Goal: Book appointment/travel/reservation

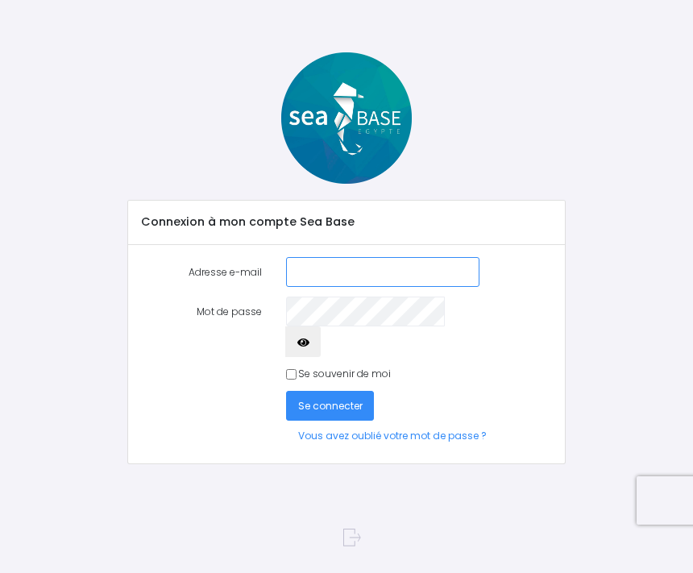
type input "[EMAIL_ADDRESS][DOMAIN_NAME]"
click at [325, 399] on span "Se connecter" at bounding box center [330, 406] width 65 height 14
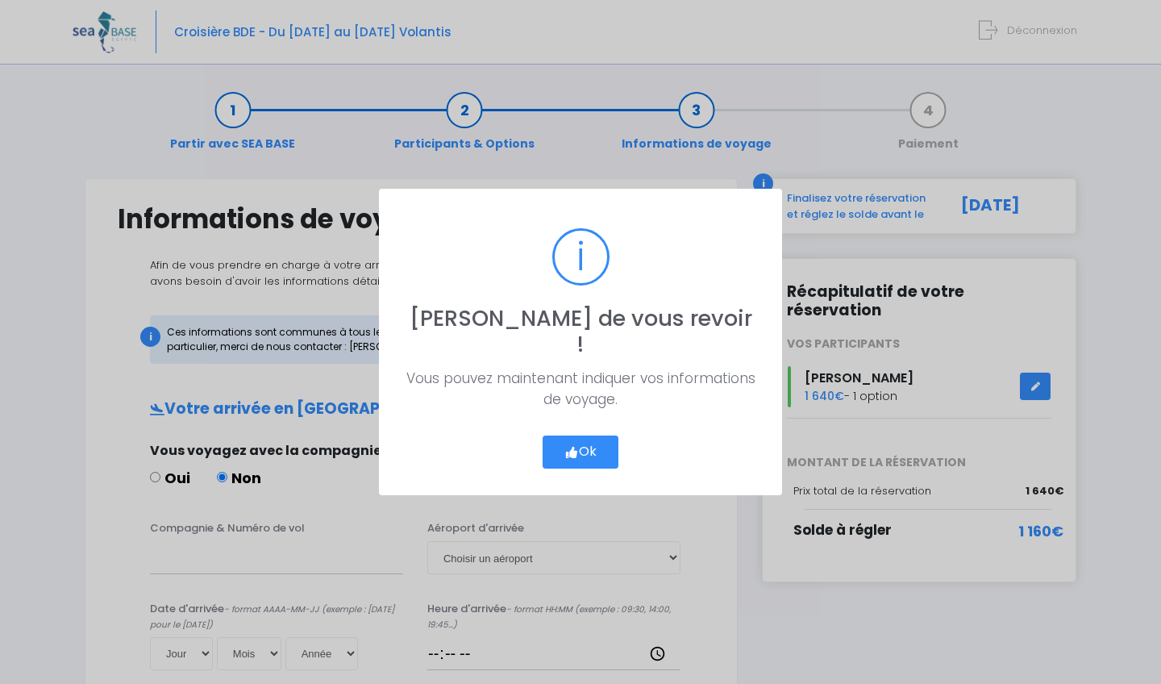
click at [581, 440] on button "Ok" at bounding box center [581, 452] width 76 height 34
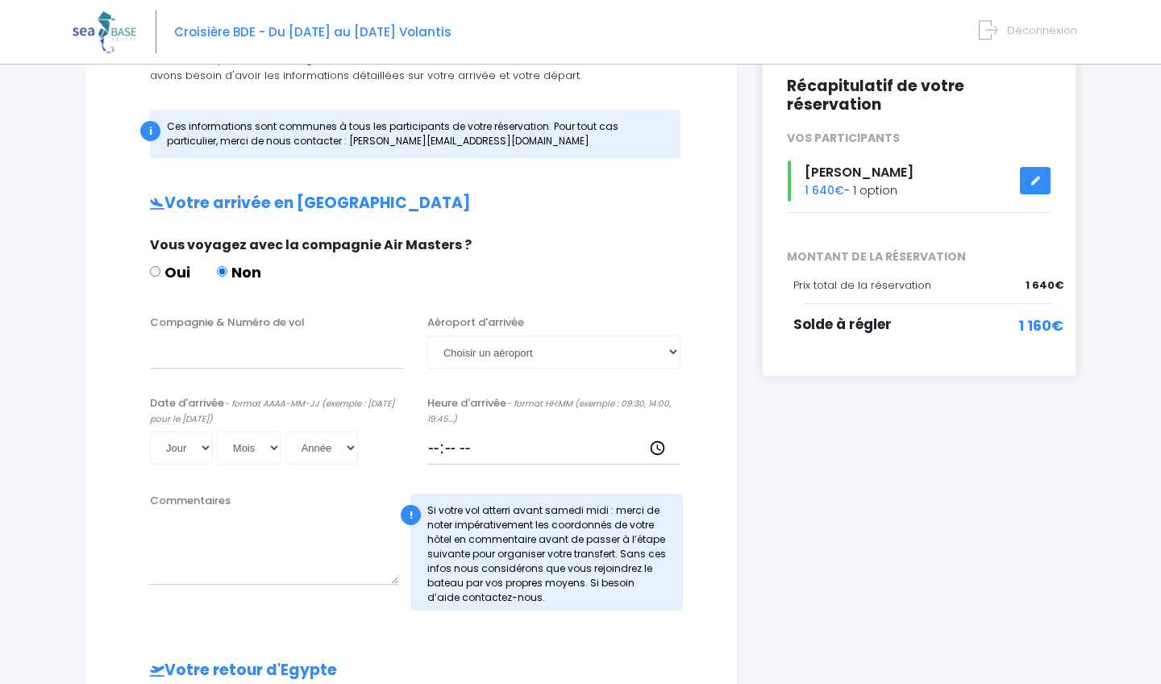
scroll to position [209, 0]
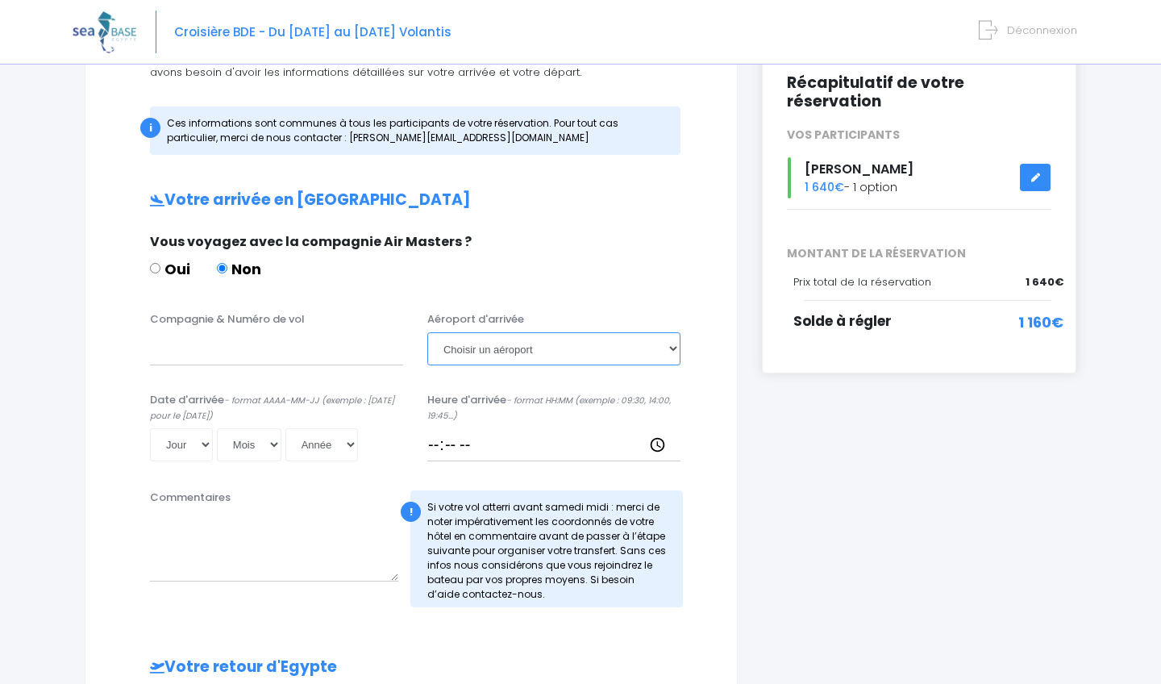
select select "Hurghada"
click at [477, 442] on input "Heure d'arrivée - format HH:MM (exemple : 09:30, 14:00, 19:45...)" at bounding box center [553, 444] width 253 height 32
click at [468, 453] on input "Heure d'arrivée - format HH:MM (exemple : 09:30, 14:00, 19:45...)" at bounding box center [553, 444] width 253 height 32
type input "21:30"
click at [523, 461] on div "Date d'arrivée - format AAAA-MM-JJ (exemple : 2019-12-31 pour le 31 décembre 20…" at bounding box center [411, 432] width 611 height 81
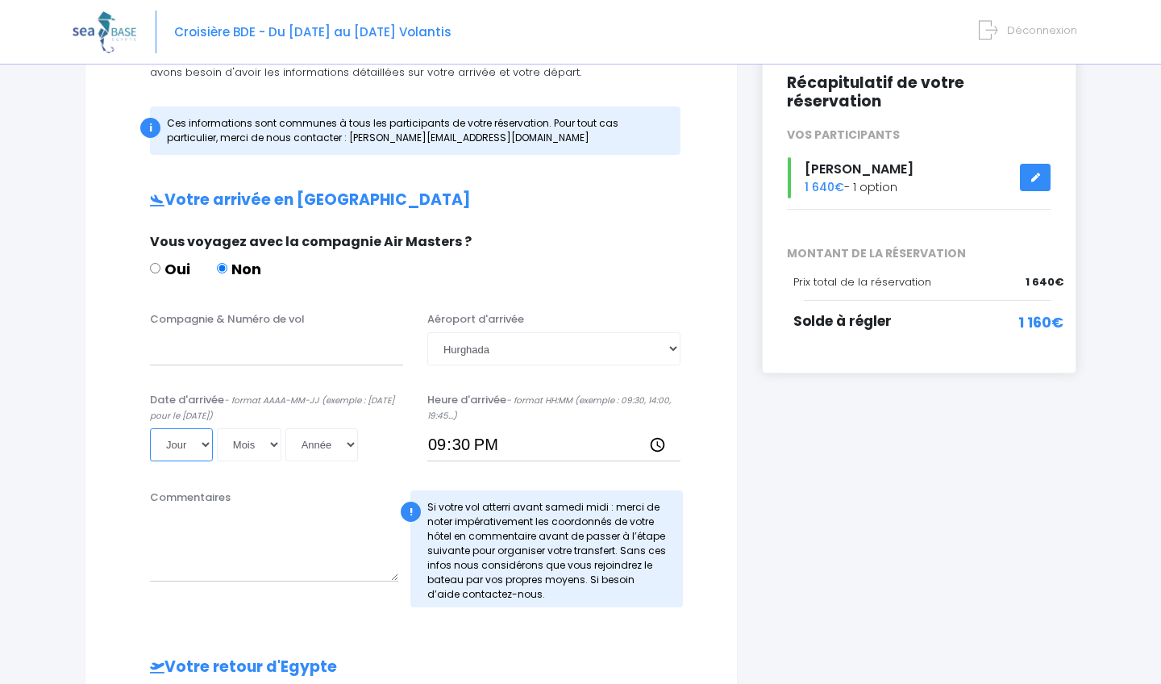
select select "01"
select select "11"
select select "2025"
type input "2025-11-01"
click at [235, 359] on input "Compagnie & Numéro de vol" at bounding box center [276, 348] width 253 height 32
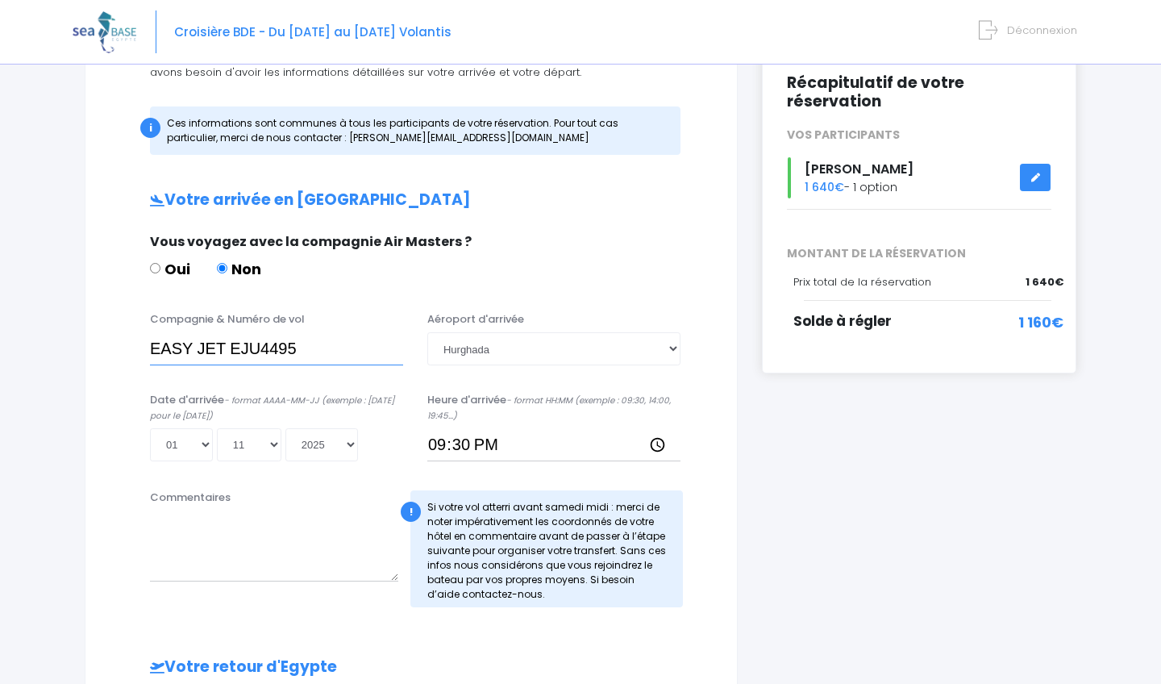
type input "EASY JET EJU4495"
click at [360, 447] on div "Jour 01 02 03 04 05 06 07 08 09 10 11 12 13 14 15 16 17 18 19 20 21 22 23 24 25…" at bounding box center [276, 444] width 253 height 32
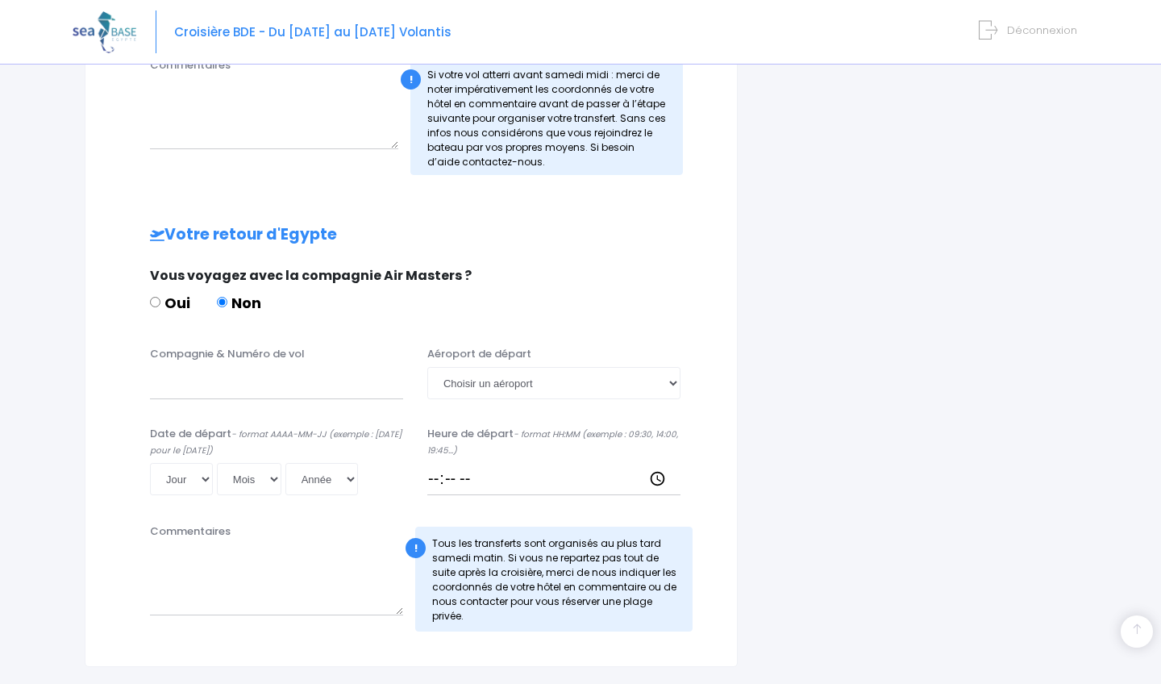
scroll to position [645, 0]
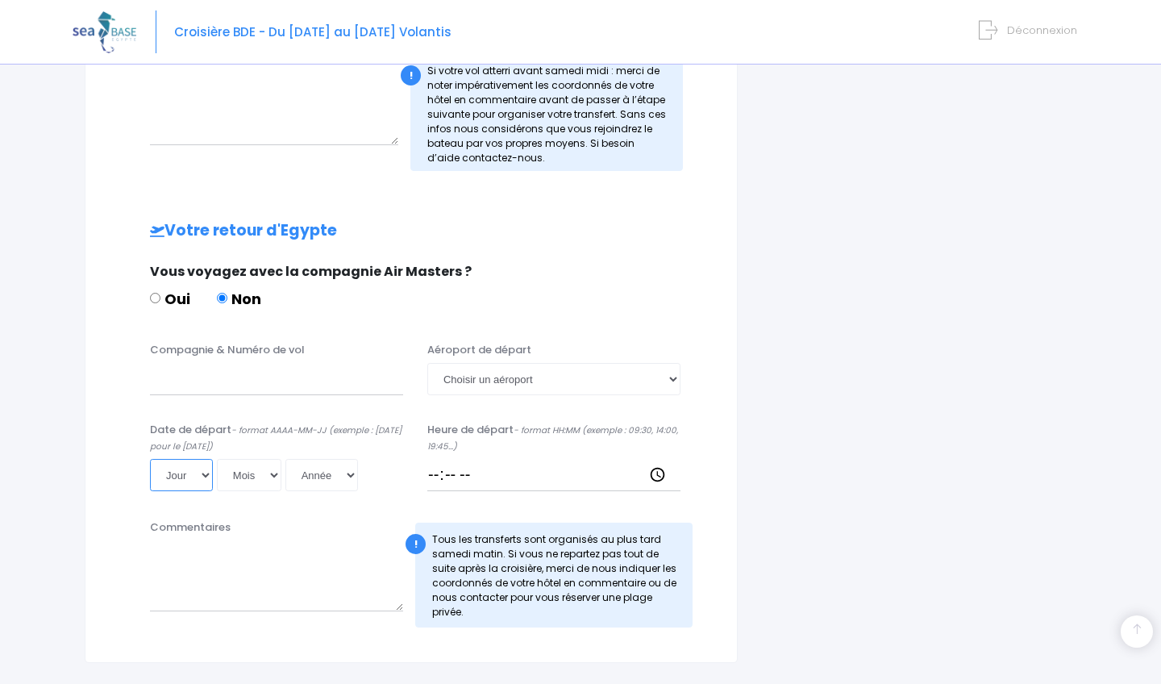
select select "08"
select select "11"
select select "2025"
type input "2025-11-08"
click at [476, 472] on input "Heure de départ - format HH:MM (exemple : 09:30, 14:00, 19:45...)" at bounding box center [553, 475] width 253 height 32
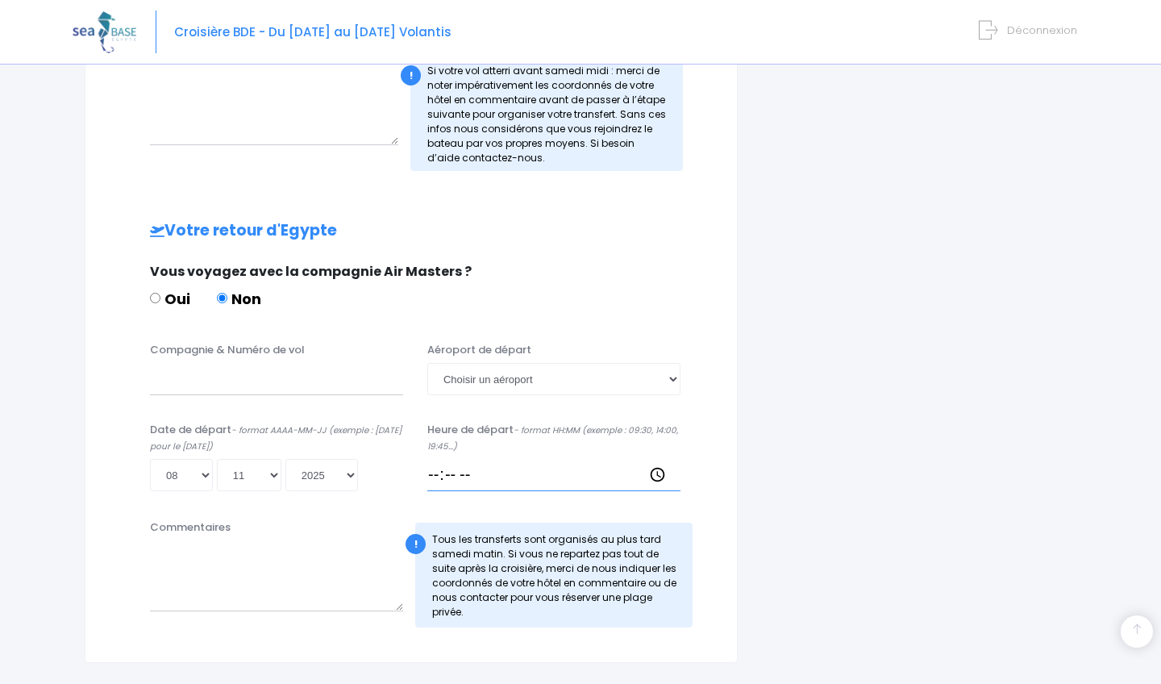
click at [517, 476] on input "Heure de départ - format HH:MM (exemple : 09:30, 14:00, 19:45...)" at bounding box center [553, 475] width 253 height 32
click at [489, 493] on div "Date de départ - format AAAA-MM-JJ (exemple : 2019-12-31 pour le 31 décembre 20…" at bounding box center [411, 462] width 611 height 81
click at [489, 473] on input "Heure de départ - format HH:MM (exemple : 09:30, 14:00, 19:45...)" at bounding box center [553, 475] width 253 height 32
click at [487, 490] on div "Date de départ - format AAAA-MM-JJ (exemple : 2019-12-31 pour le 31 décembre 20…" at bounding box center [411, 462] width 611 height 81
click at [471, 475] on input "Heure de départ - format HH:MM (exemple : 09:30, 14:00, 19:45...)" at bounding box center [553, 475] width 253 height 32
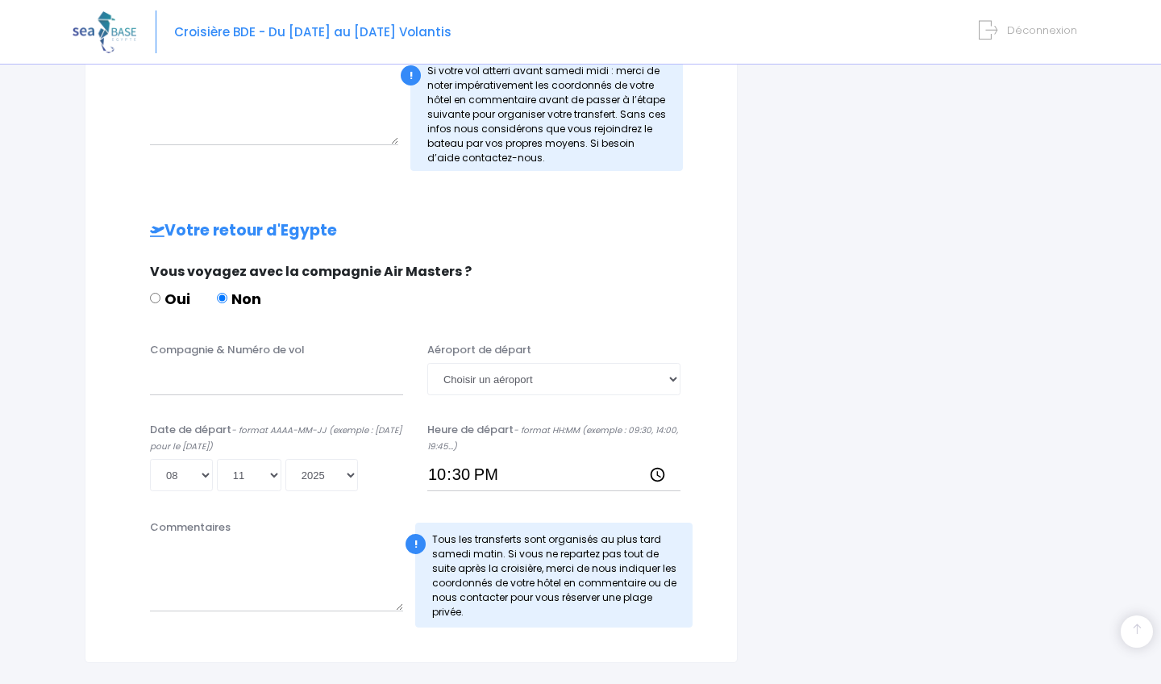
type input "22:30"
select select "Hurghada"
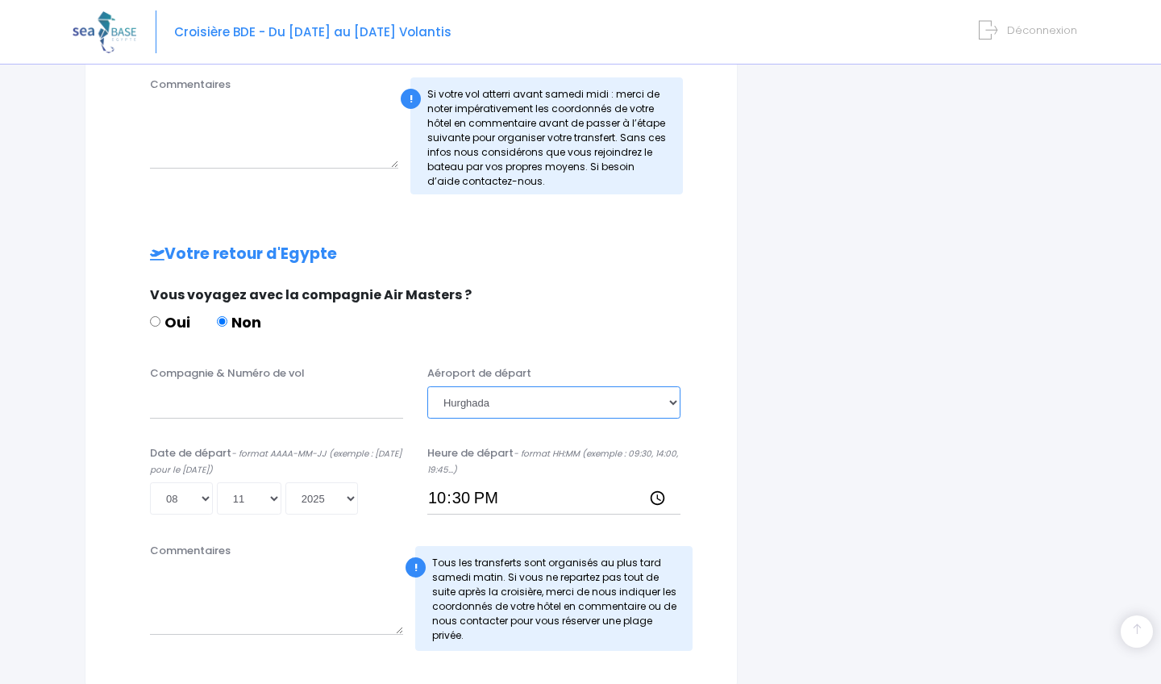
scroll to position [622, 0]
click at [234, 411] on input "Compagnie & Numéro de vol" at bounding box center [276, 401] width 253 height 32
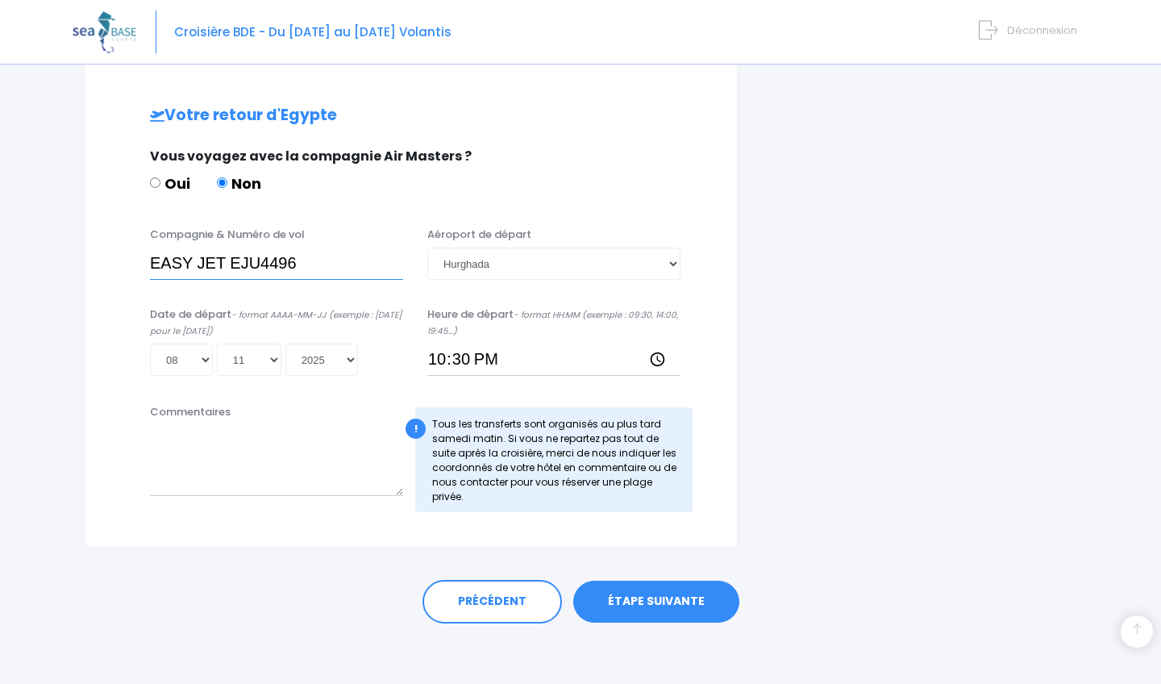
scroll to position [760, 0]
type input "EASY JET EJU4496"
click at [621, 595] on link "ÉTAPE SUIVANTE" at bounding box center [656, 602] width 166 height 42
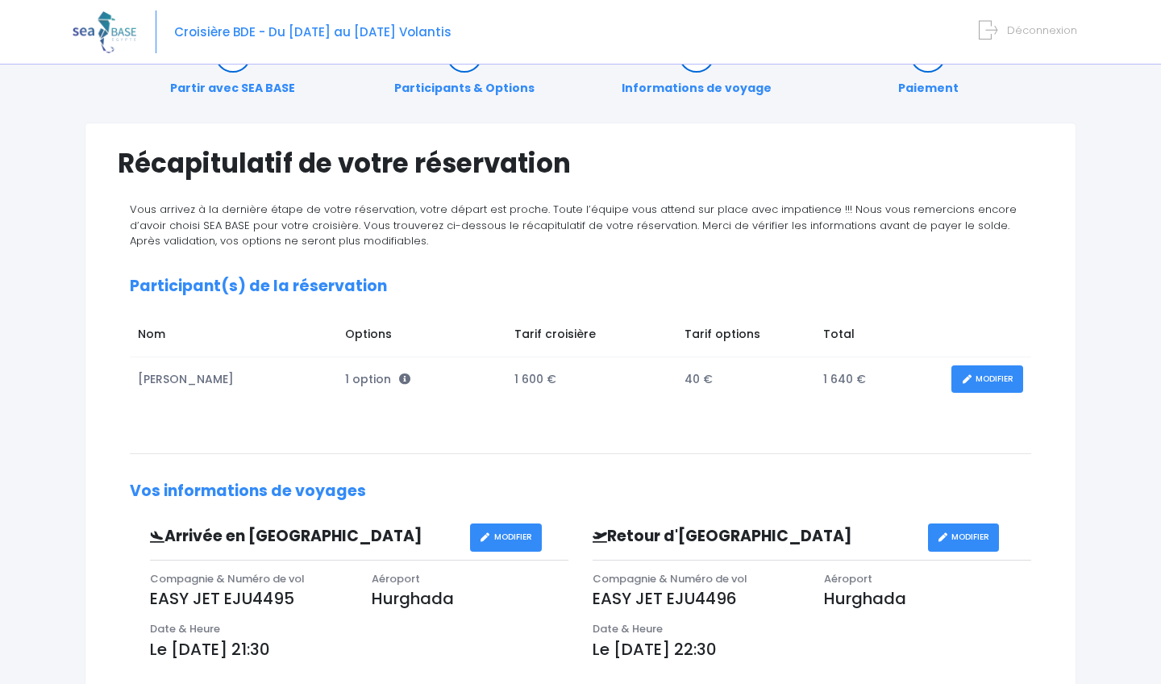
scroll to position [55, 0]
click at [973, 379] on link "MODIFIER" at bounding box center [987, 380] width 72 height 28
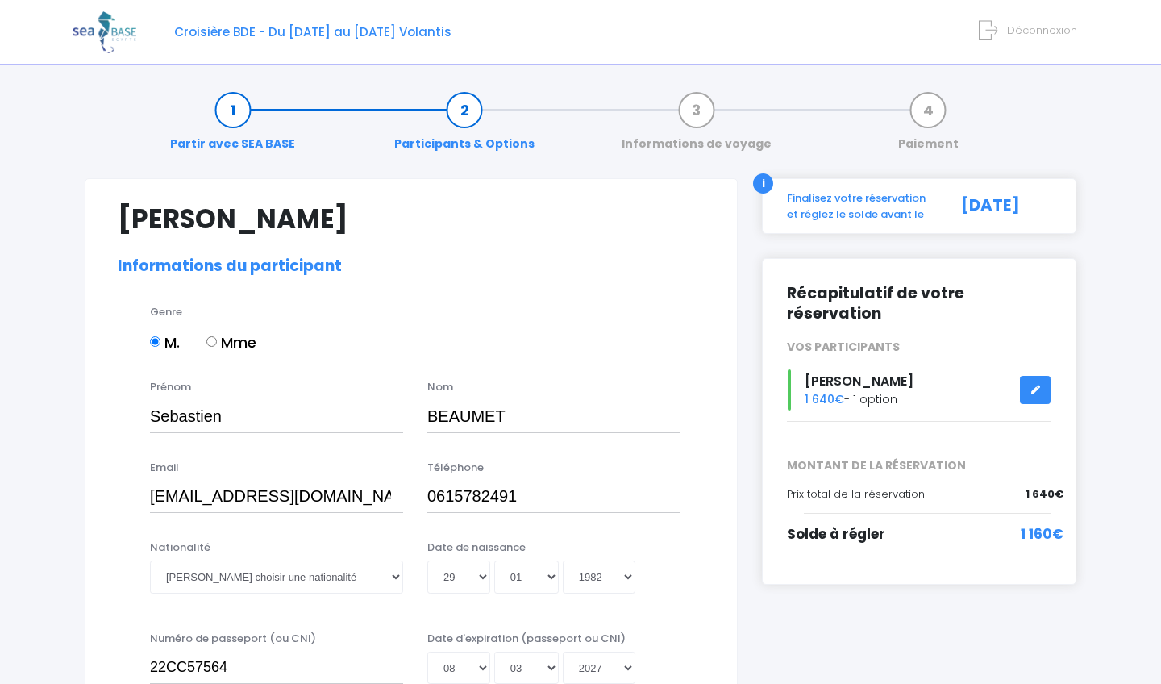
select select "N4"
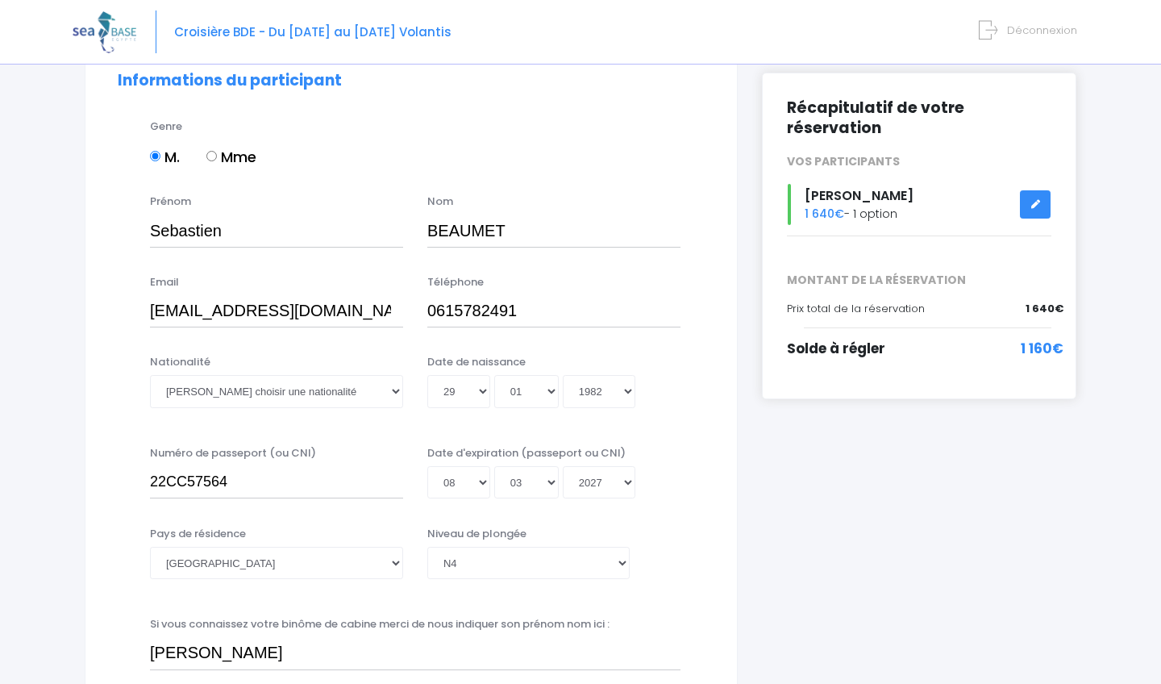
scroll to position [188, 0]
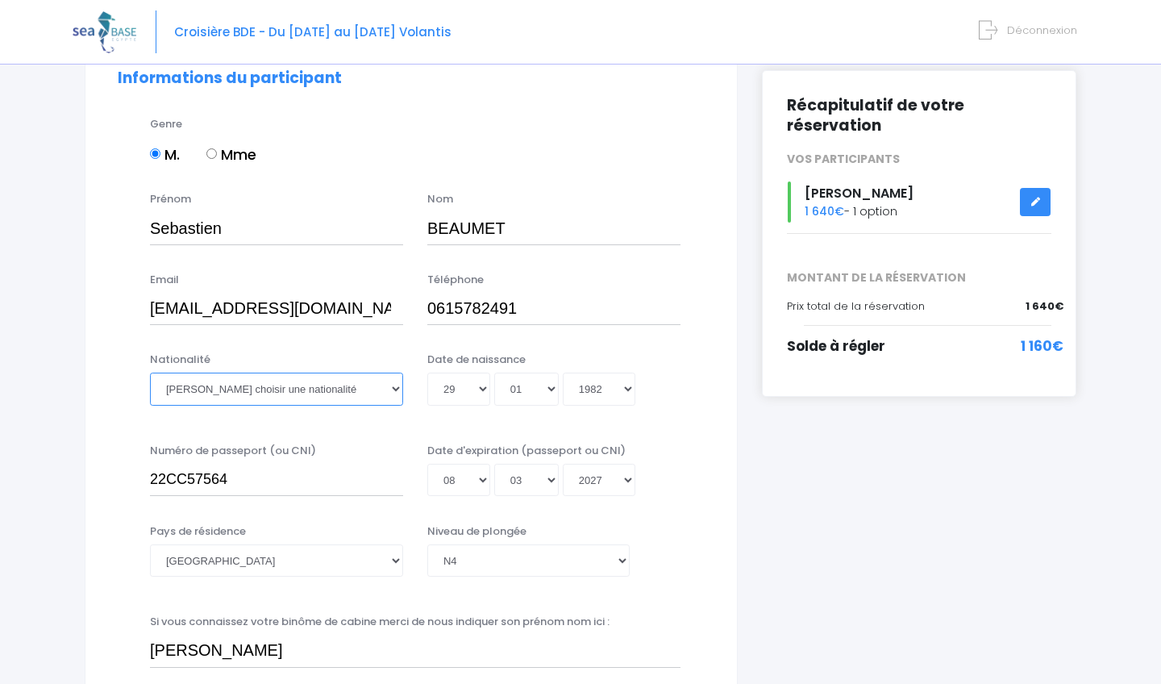
select select "Française"
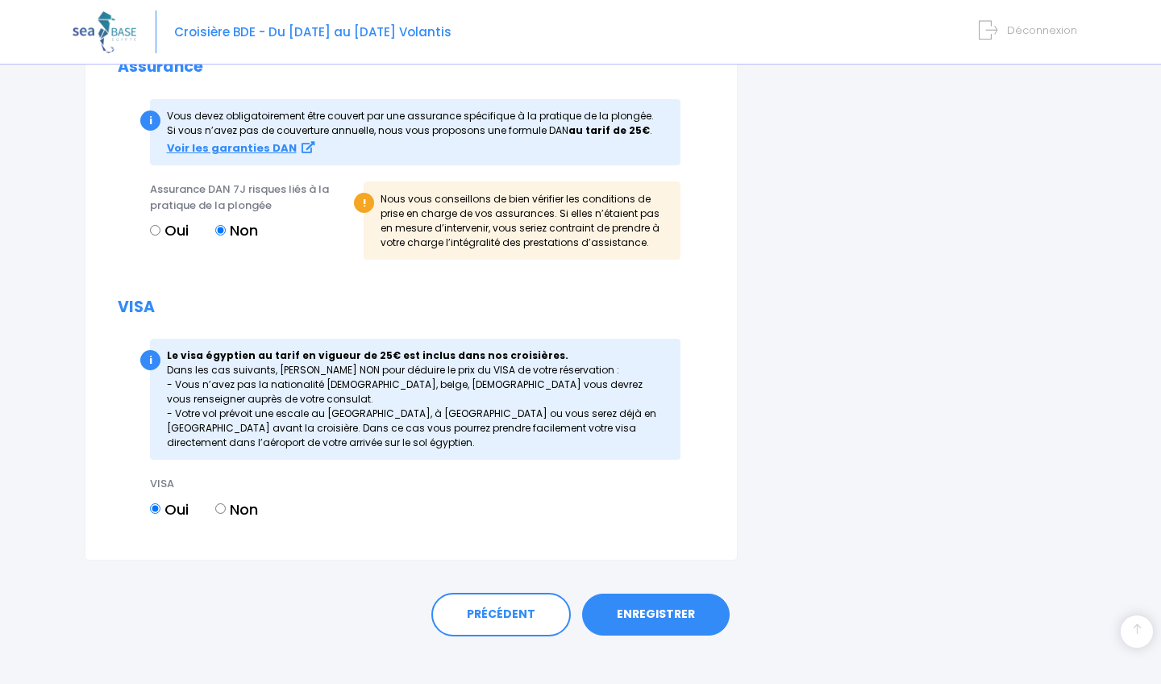
scroll to position [1836, 0]
click at [639, 597] on link "ENREGISTRER" at bounding box center [656, 615] width 148 height 42
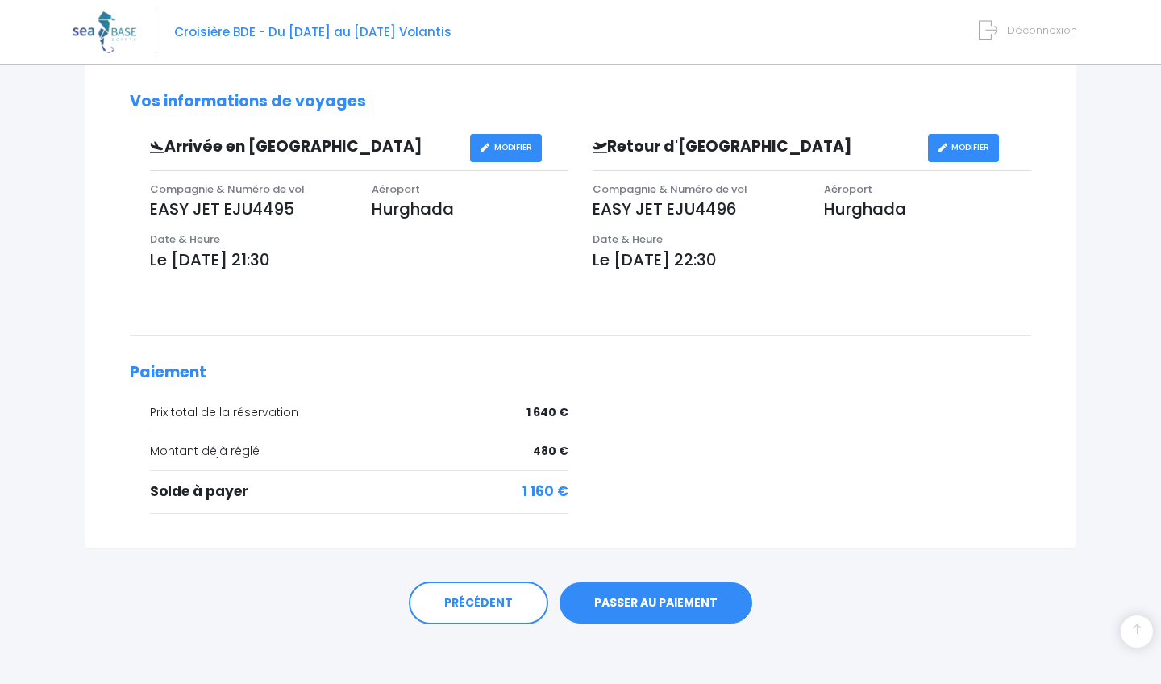
scroll to position [444, 0]
click at [614, 604] on link "PASSER AU PAIEMENT" at bounding box center [656, 604] width 193 height 42
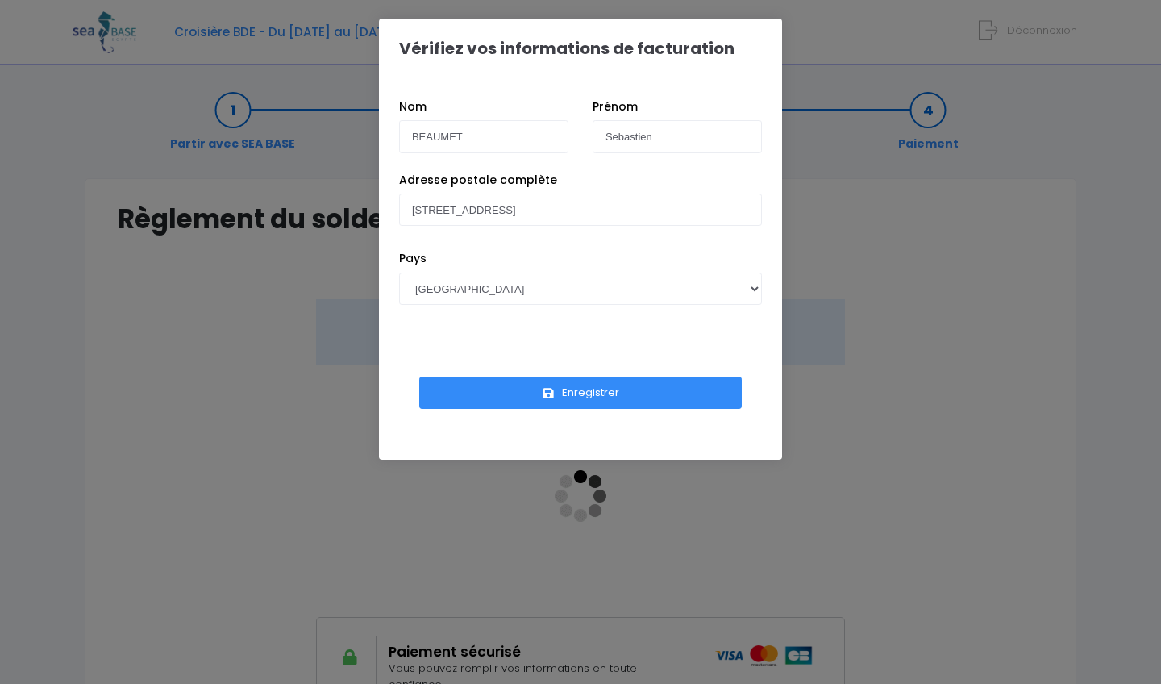
click at [564, 394] on button "Enregistrer" at bounding box center [580, 393] width 323 height 32
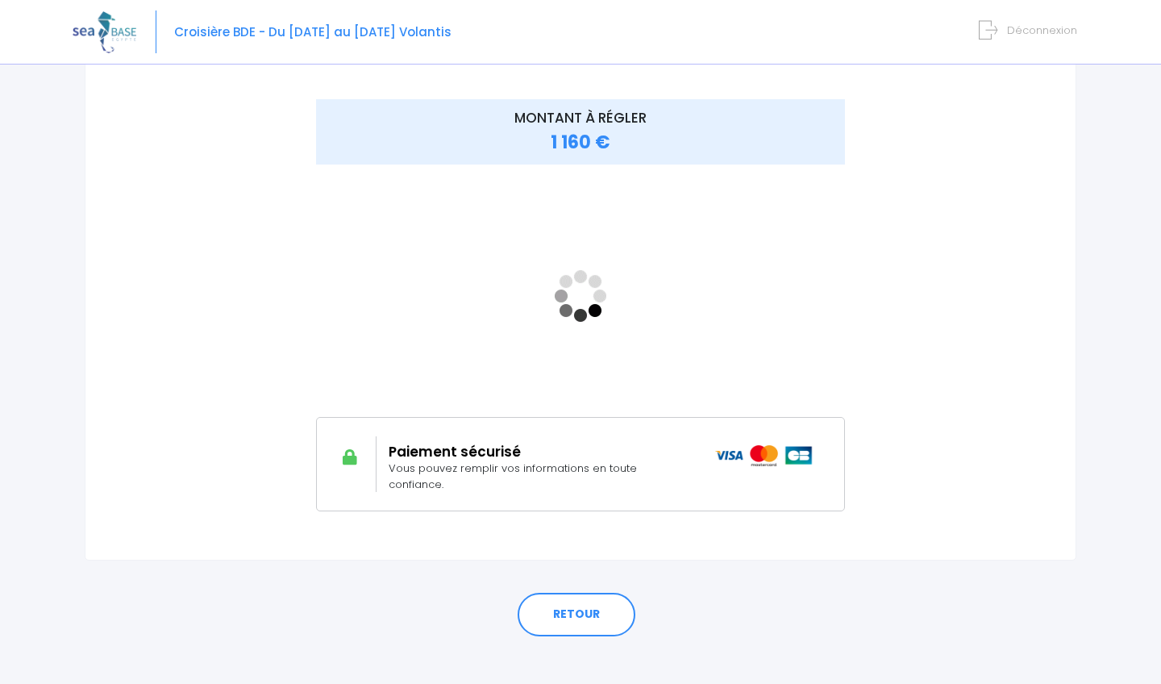
scroll to position [199, 0]
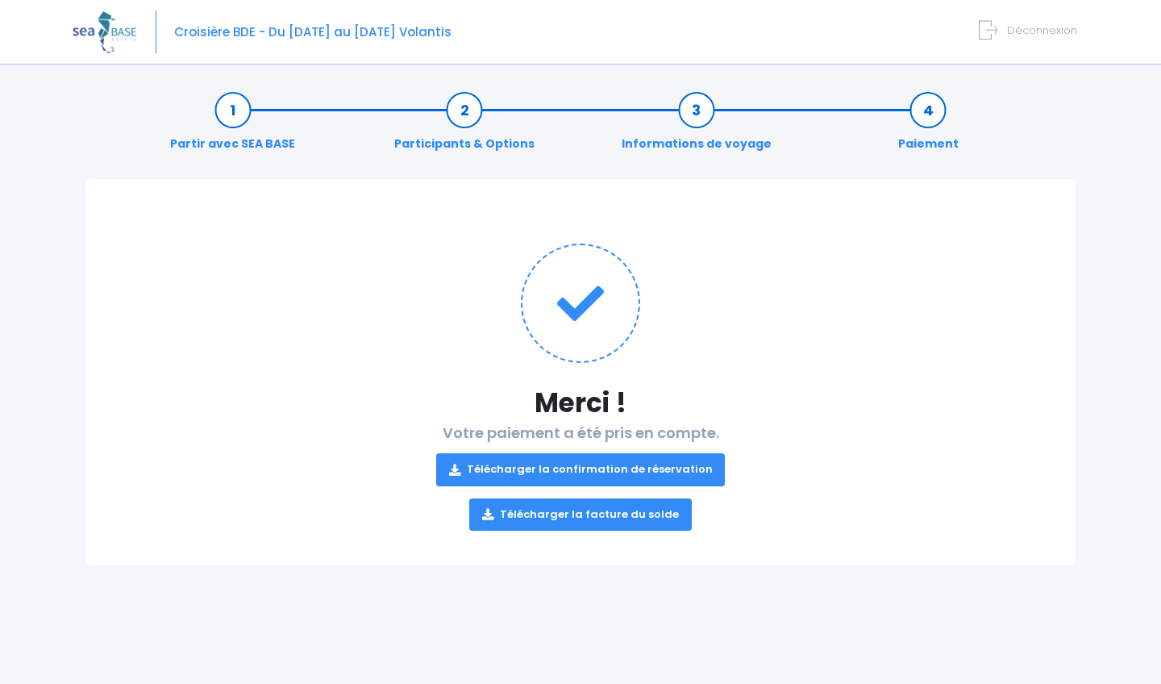
click at [109, 26] on img at bounding box center [105, 31] width 64 height 41
